Goal: Transaction & Acquisition: Subscribe to service/newsletter

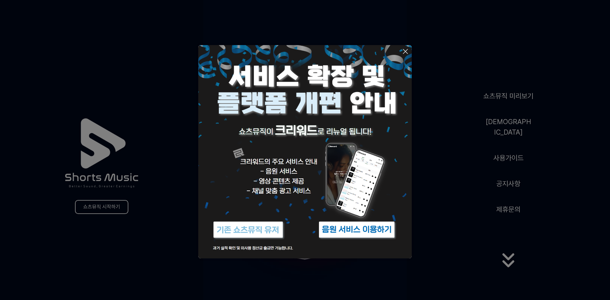
click at [404, 50] on icon at bounding box center [406, 52] width 8 height 8
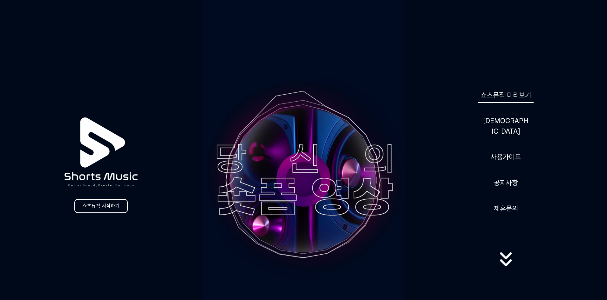
click at [502, 99] on link "쇼츠뮤직 미리보기" at bounding box center [505, 95] width 55 height 16
click at [113, 208] on link "쇼츠뮤직 시작하기" at bounding box center [100, 206] width 53 height 14
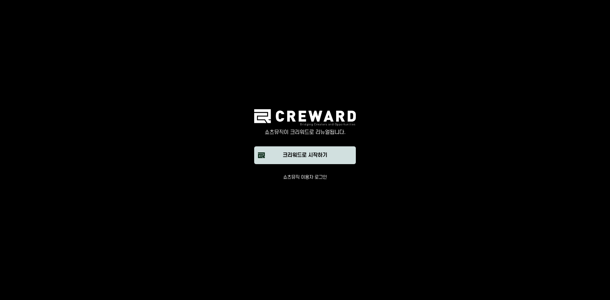
click at [332, 159] on button "크리워드로 시작하기" at bounding box center [305, 156] width 102 height 18
